Goal: Task Accomplishment & Management: Complete application form

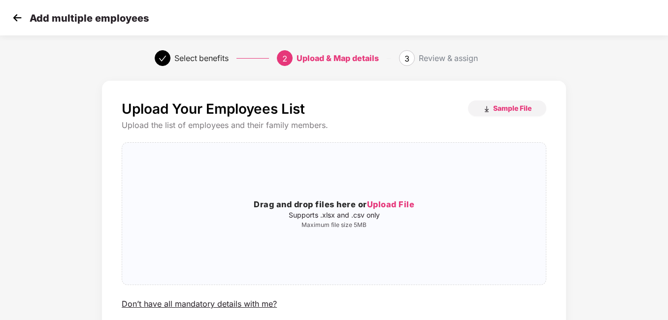
click at [13, 19] on img at bounding box center [17, 17] width 15 height 15
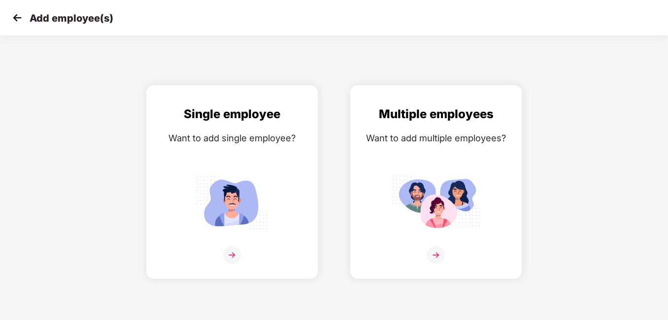
click at [13, 19] on img at bounding box center [17, 17] width 15 height 15
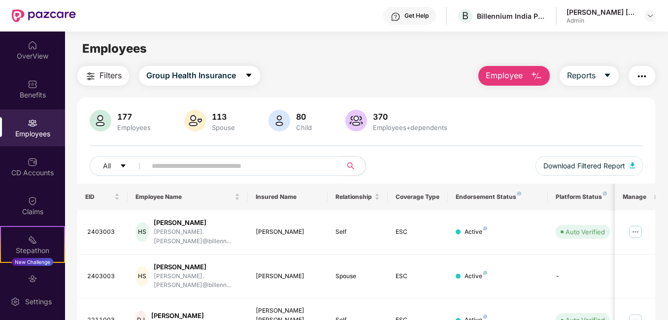
click at [383, 119] on div "370" at bounding box center [410, 117] width 78 height 10
click at [366, 118] on img at bounding box center [357, 121] width 22 height 22
click at [516, 68] on button "Employee" at bounding box center [514, 76] width 71 height 20
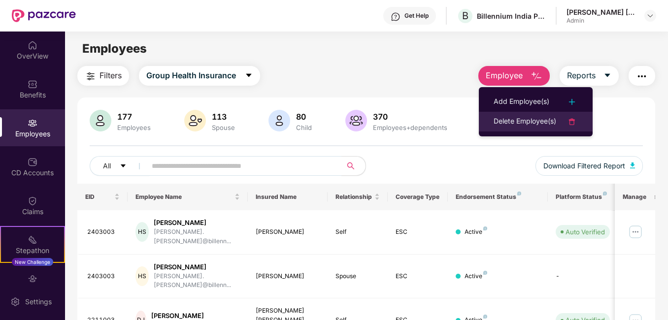
click at [510, 125] on div "Delete Employee(s)" at bounding box center [525, 122] width 63 height 12
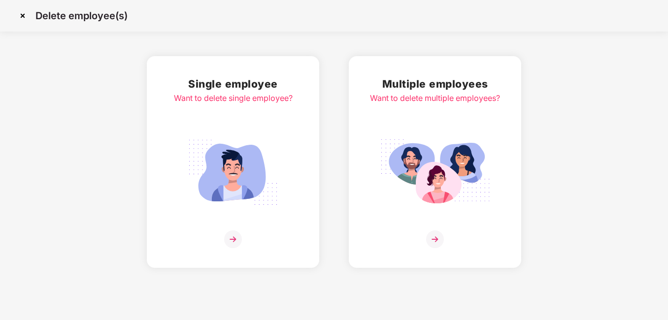
click at [433, 236] on img at bounding box center [435, 240] width 18 height 18
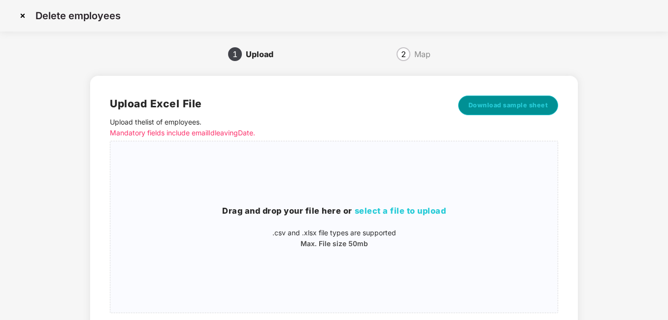
click at [495, 108] on span "Download sample sheet" at bounding box center [509, 106] width 80 height 10
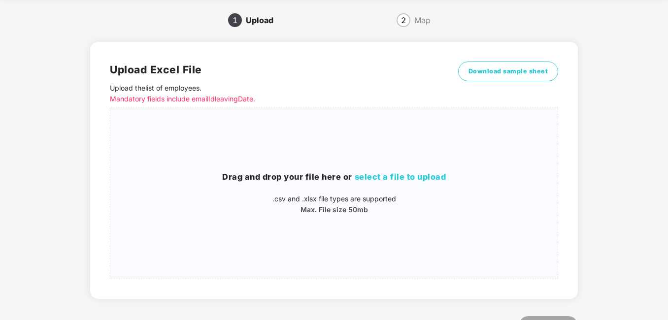
scroll to position [49, 0]
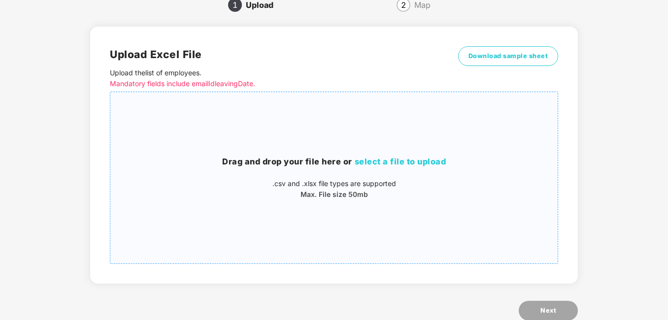
click at [411, 162] on span "select a file to upload" at bounding box center [401, 162] width 92 height 10
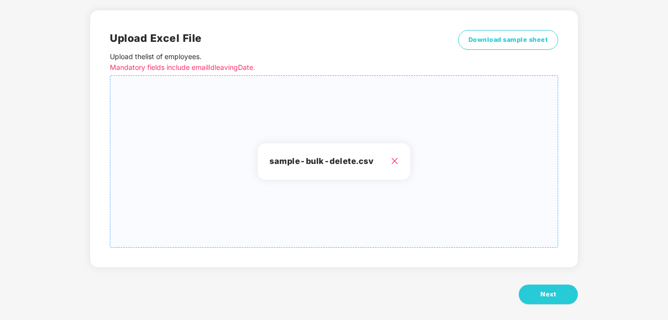
scroll to position [74, 0]
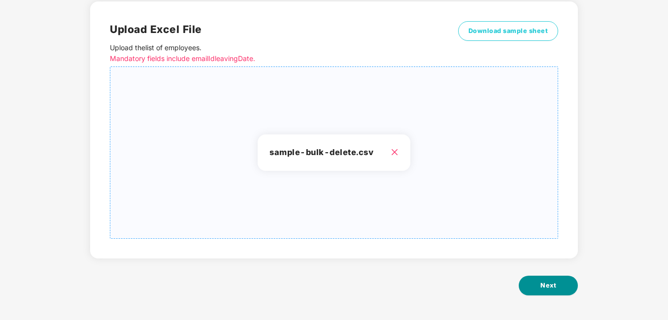
click at [550, 282] on span "Next" at bounding box center [549, 286] width 16 height 10
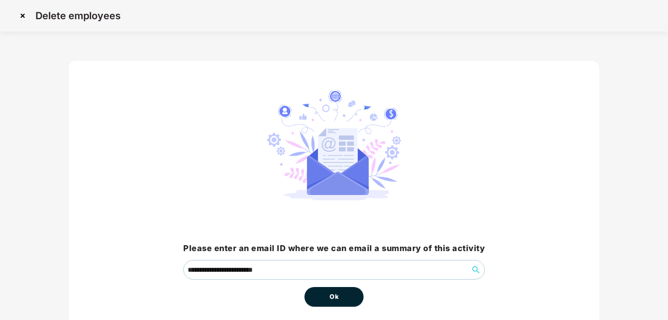
scroll to position [44, 0]
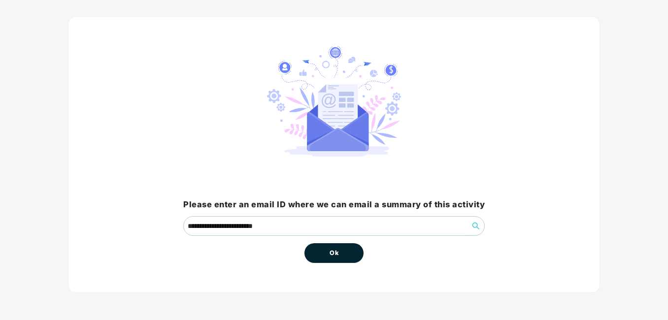
click at [335, 263] on button "Ok" at bounding box center [334, 254] width 59 height 20
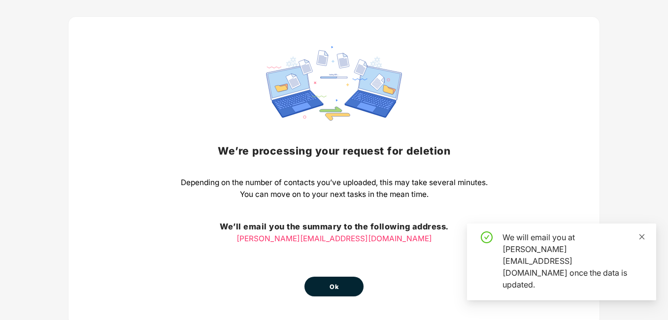
click at [640, 241] on icon "close" at bounding box center [642, 237] width 7 height 7
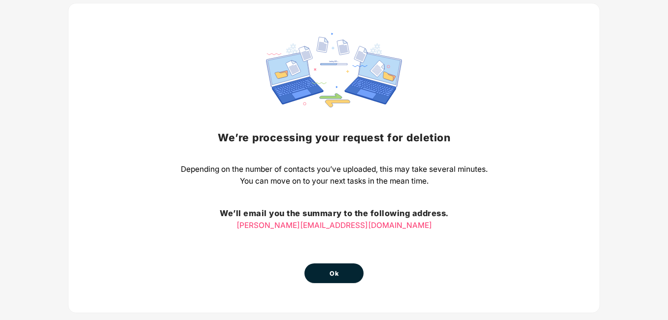
scroll to position [77, 0]
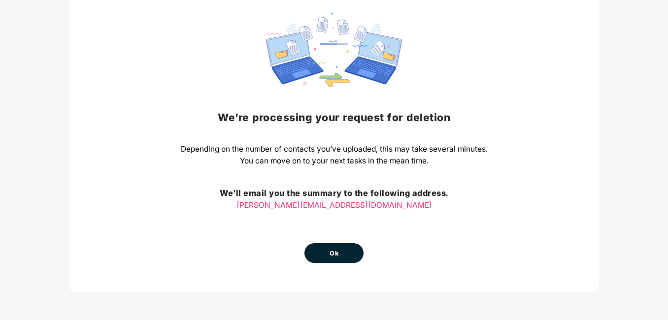
click at [341, 253] on button "Ok" at bounding box center [334, 254] width 59 height 20
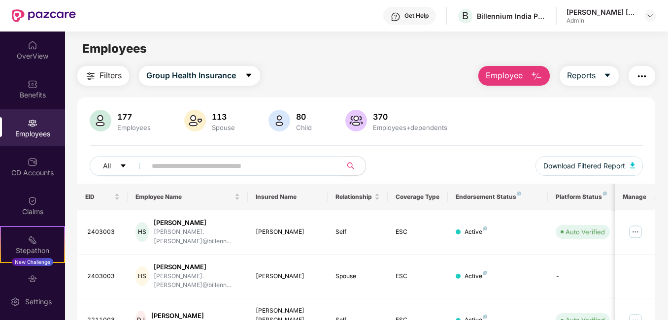
click at [502, 80] on span "Employee" at bounding box center [504, 76] width 37 height 12
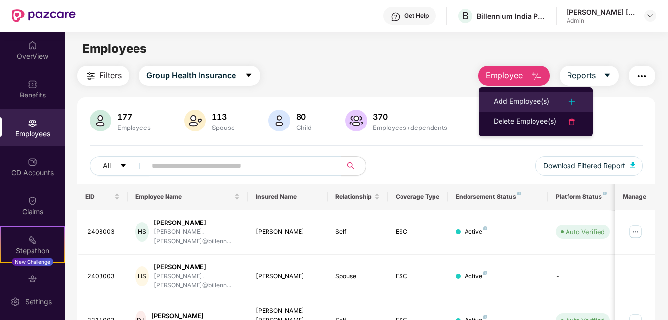
click at [522, 95] on li "Add Employee(s)" at bounding box center [536, 102] width 114 height 20
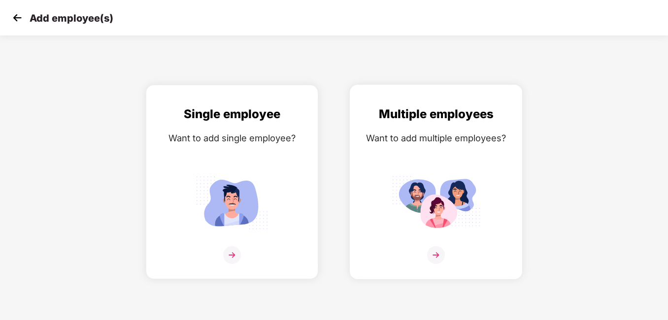
click at [441, 258] on img at bounding box center [436, 255] width 18 height 18
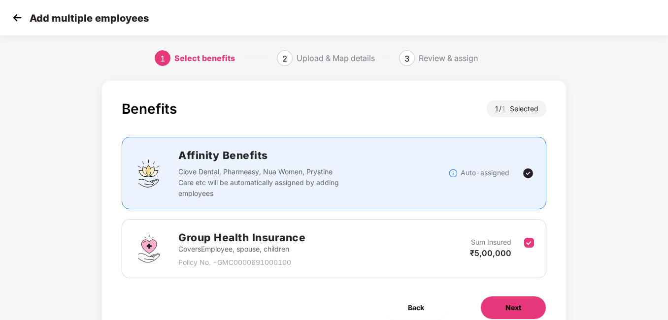
click at [509, 310] on span "Next" at bounding box center [514, 308] width 16 height 11
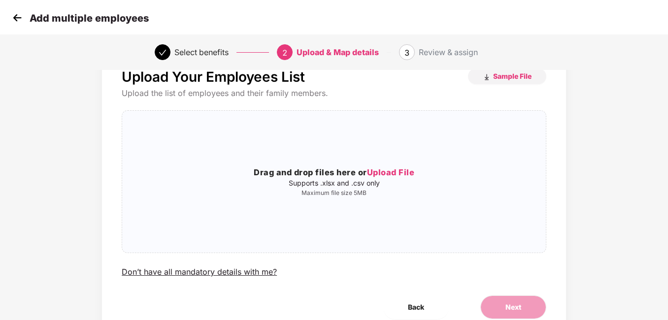
scroll to position [49, 0]
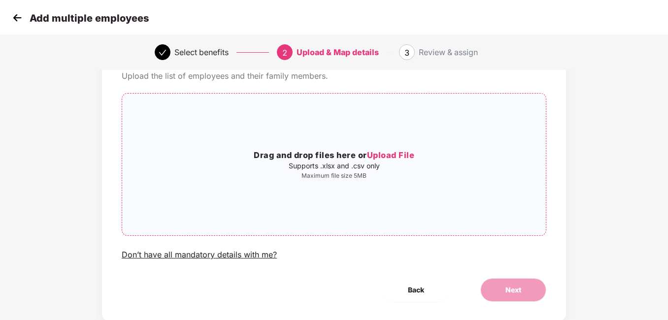
click at [382, 149] on h3 "Drag and drop files here or Upload File" at bounding box center [334, 155] width 424 height 13
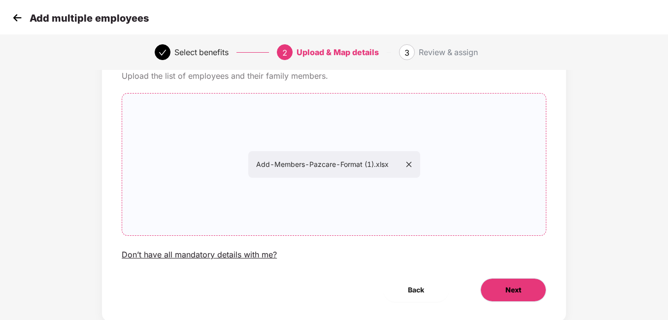
click at [502, 284] on button "Next" at bounding box center [514, 291] width 66 height 24
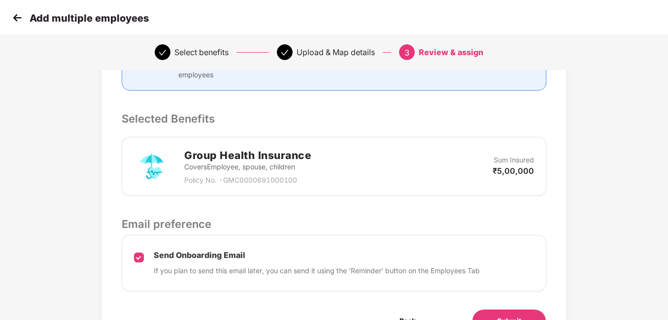
scroll to position [240, 0]
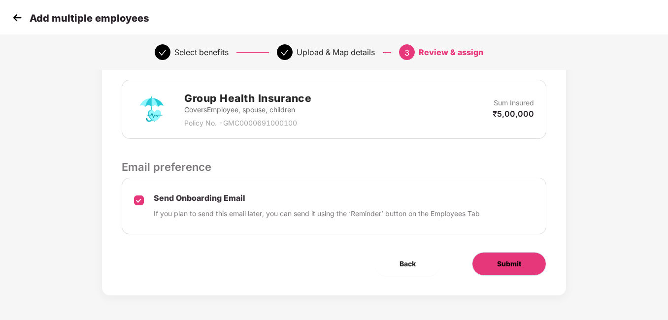
click at [485, 261] on button "Submit" at bounding box center [509, 264] width 74 height 24
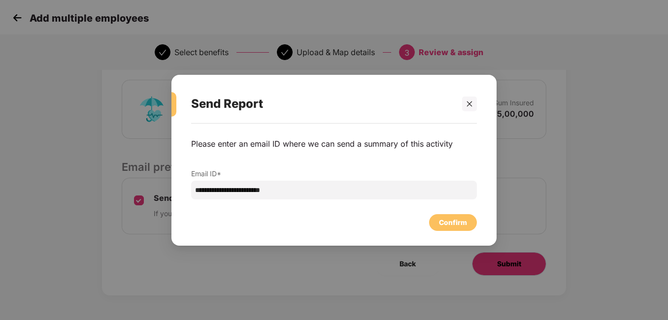
scroll to position [0, 0]
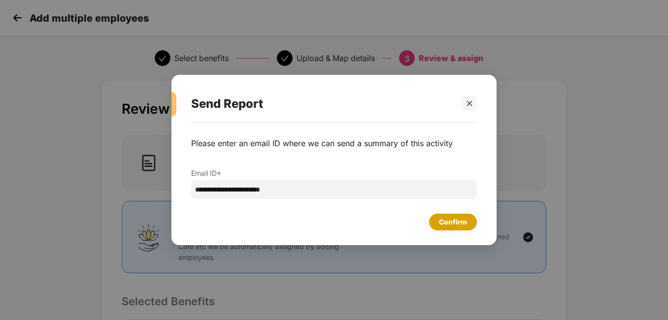
click at [442, 224] on div "Confirm" at bounding box center [453, 222] width 28 height 11
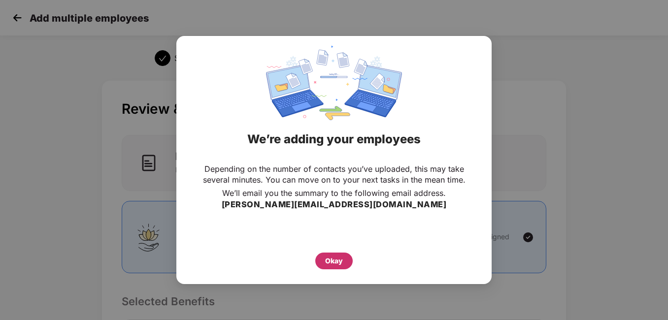
click at [337, 259] on div "Okay" at bounding box center [334, 261] width 18 height 11
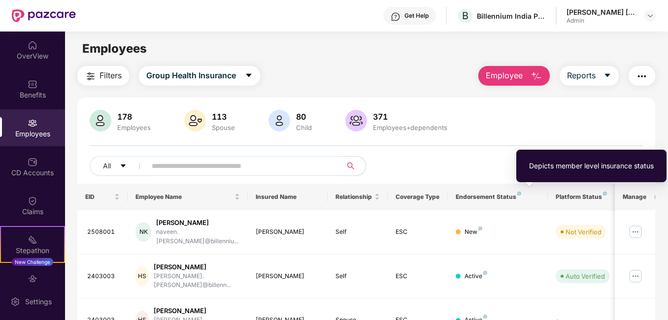
click at [518, 196] on img at bounding box center [520, 194] width 4 height 4
